Goal: Find specific page/section: Find specific page/section

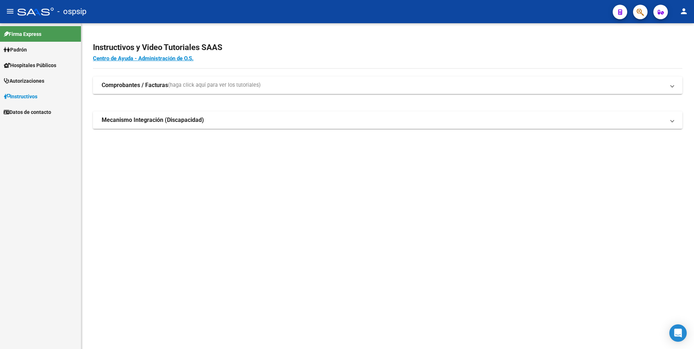
click at [641, 15] on icon "button" at bounding box center [640, 12] width 7 height 8
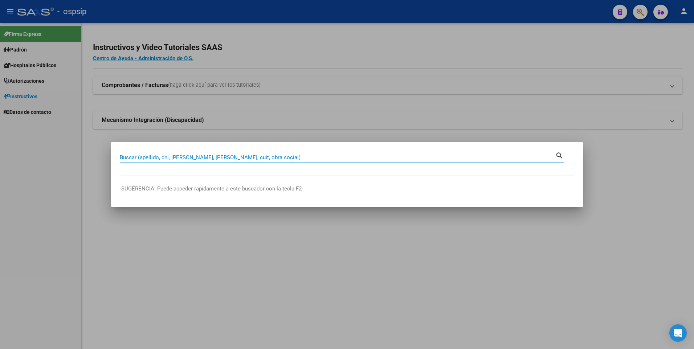
click at [250, 157] on input "Buscar (apellido, dni, [PERSON_NAME], [PERSON_NAME], cuit, obra social)" at bounding box center [338, 157] width 436 height 7
paste input "55439927"
type input "55439927"
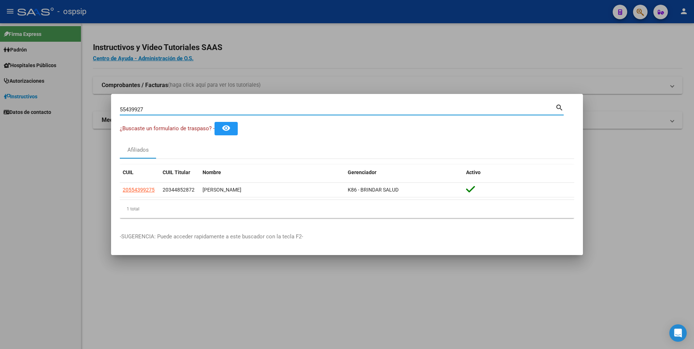
click at [253, 109] on input "55439927" at bounding box center [338, 109] width 436 height 7
paste input "32068774"
type input "32068774"
click at [235, 112] on input "32068774" at bounding box center [338, 109] width 436 height 7
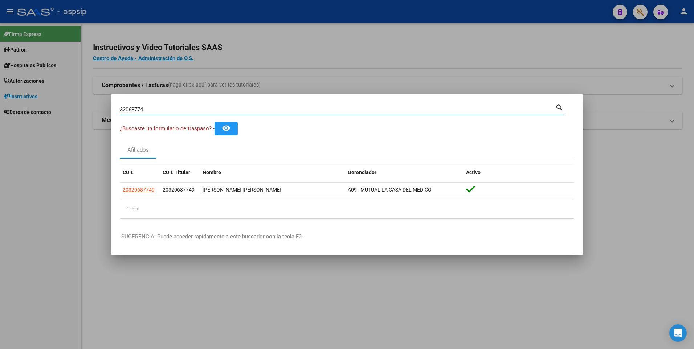
drag, startPoint x: 235, startPoint y: 111, endPoint x: 230, endPoint y: 110, distance: 4.4
click at [231, 110] on input "32068774" at bounding box center [338, 109] width 436 height 7
click at [230, 110] on input "32068774" at bounding box center [338, 109] width 436 height 7
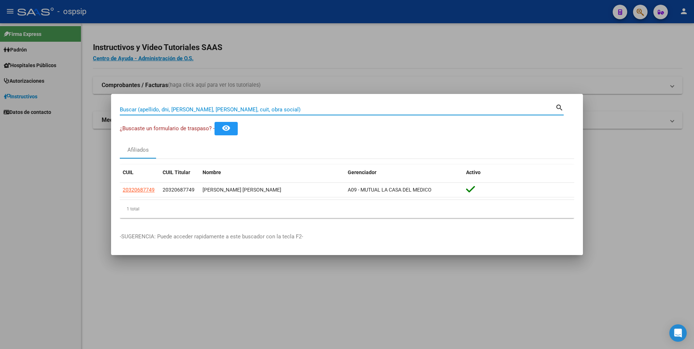
paste input "31.498.709"
type input "31498709"
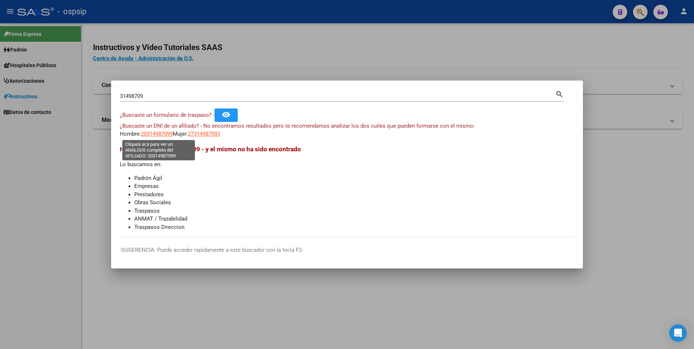
click at [159, 132] on span "20314987099" at bounding box center [157, 134] width 32 height 7
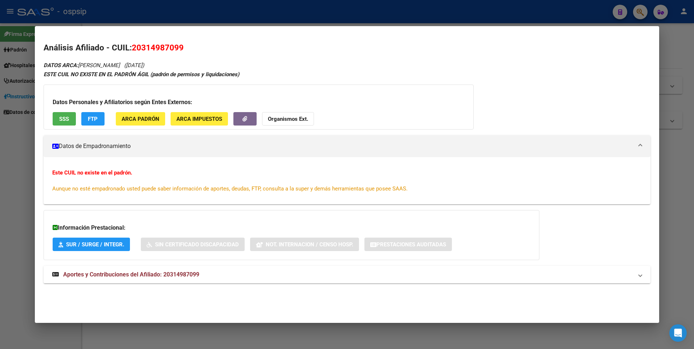
click at [12, 155] on div at bounding box center [347, 174] width 694 height 349
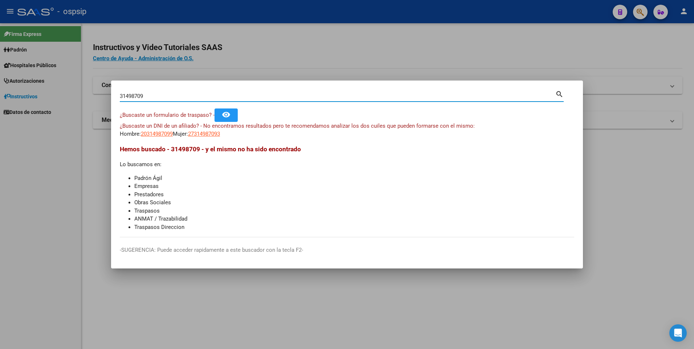
drag, startPoint x: 188, startPoint y: 95, endPoint x: 108, endPoint y: 90, distance: 80.0
click at [108, 90] on div "31498709 Buscar (apellido, dni, cuil, nro traspaso, cuit, obra social) search ¿…" at bounding box center [347, 174] width 694 height 349
paste input "23.562.968"
type input "23562968"
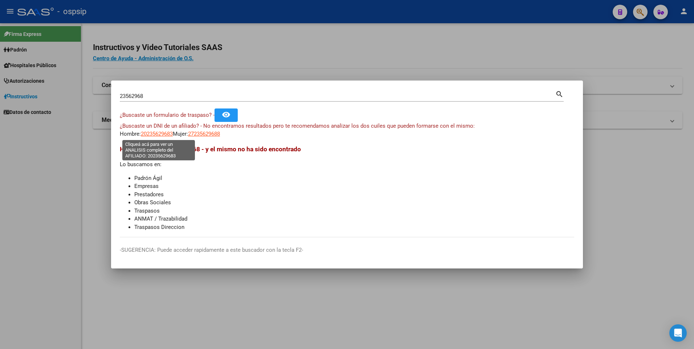
click at [165, 133] on span "20235629683" at bounding box center [157, 134] width 32 height 7
copy span "9"
type textarea "20235629683"
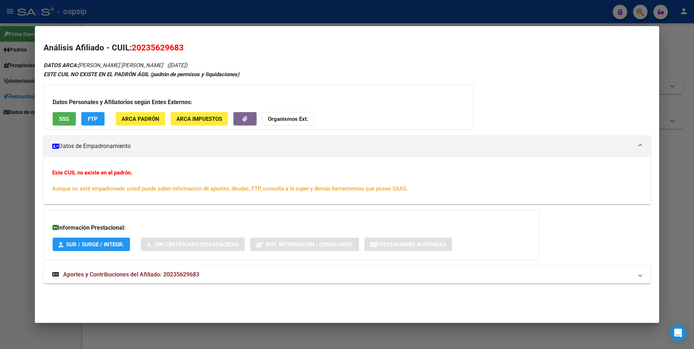
click at [31, 154] on div at bounding box center [347, 174] width 694 height 349
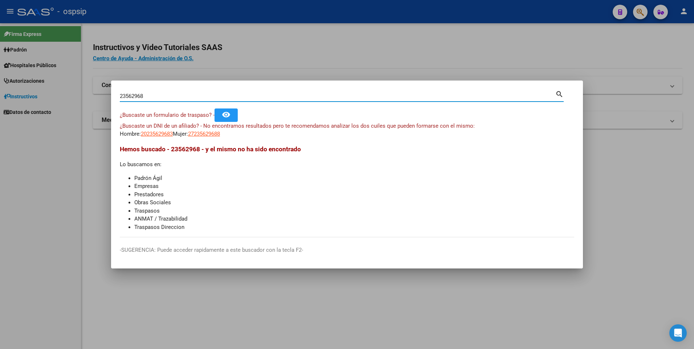
drag, startPoint x: 149, startPoint y: 94, endPoint x: 92, endPoint y: 95, distance: 56.7
click at [92, 95] on div "23562968 Buscar (apellido, dni, cuil, nro traspaso, cuit, obra social) search ¿…" at bounding box center [347, 174] width 694 height 349
paste input "32150882"
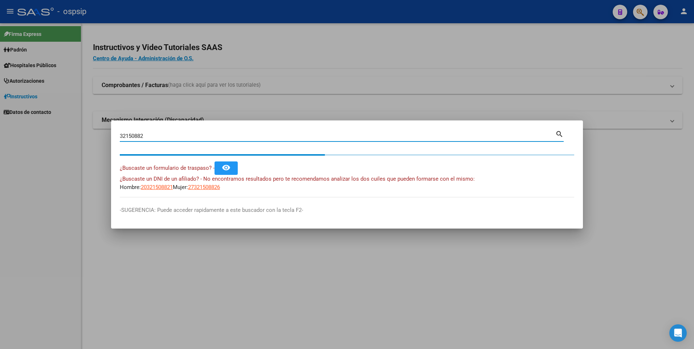
type input "32150882"
